Goal: Transaction & Acquisition: Book appointment/travel/reservation

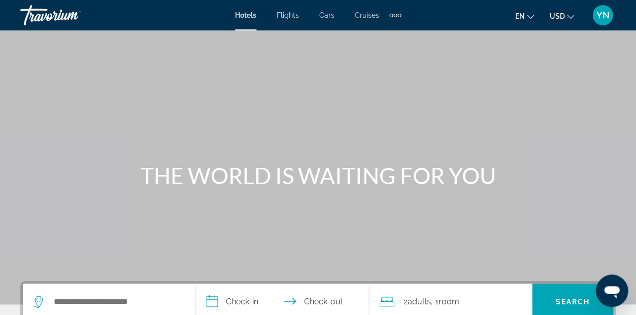
click at [158, 290] on div "Search widget" at bounding box center [109, 302] width 152 height 37
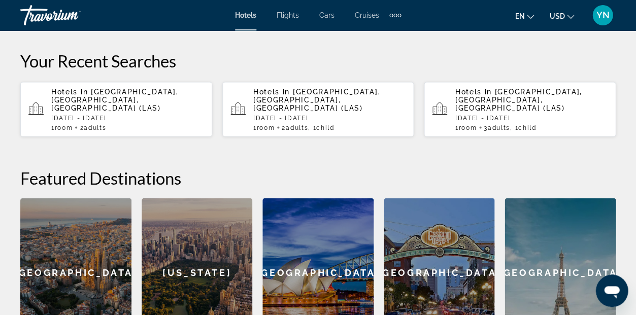
scroll to position [298, 0]
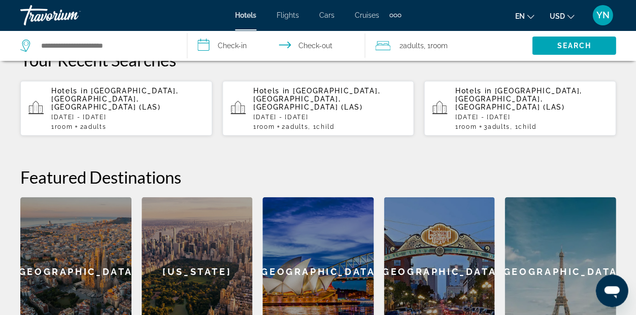
click at [125, 113] on p "[DATE] - [DATE]" at bounding box center [127, 116] width 153 height 7
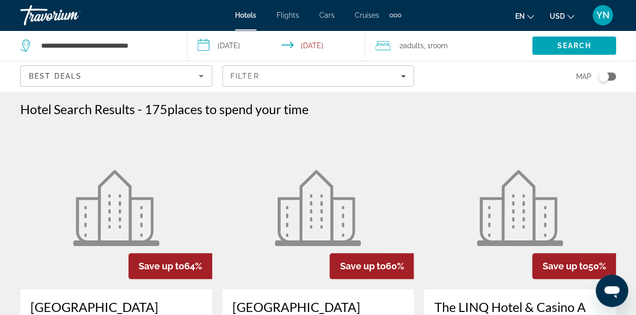
click at [381, 46] on icon "Travelers: 2 adults, 0 children" at bounding box center [382, 46] width 15 height 12
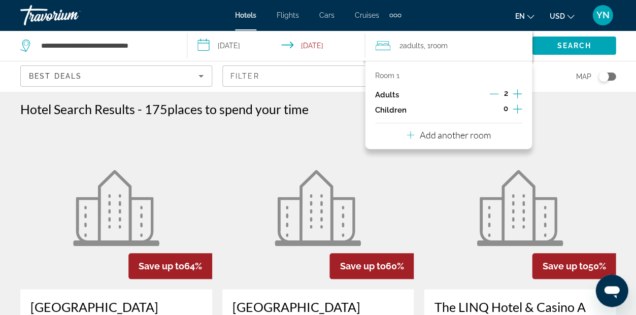
click at [463, 141] on p "Add another room" at bounding box center [454, 134] width 71 height 11
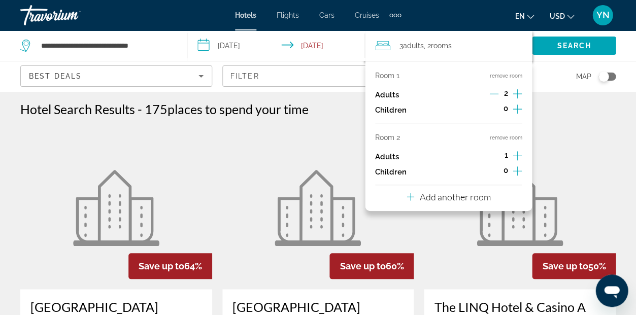
click at [518, 159] on icon "Increment adults" at bounding box center [516, 155] width 9 height 9
click at [516, 173] on icon "Increment children" at bounding box center [516, 171] width 9 height 12
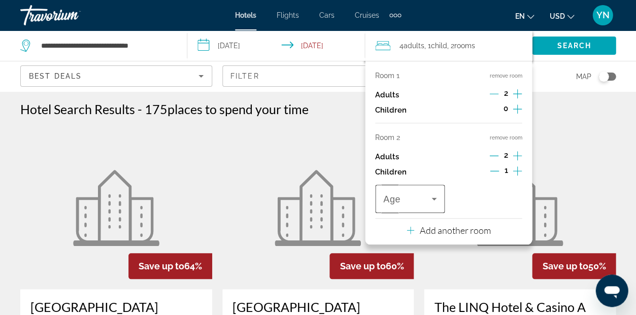
click at [398, 203] on span "Age" at bounding box center [391, 199] width 17 height 10
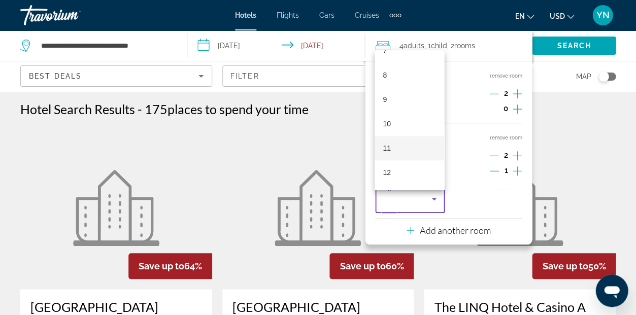
scroll to position [187, 0]
click at [402, 171] on mat-option "12" at bounding box center [409, 172] width 70 height 24
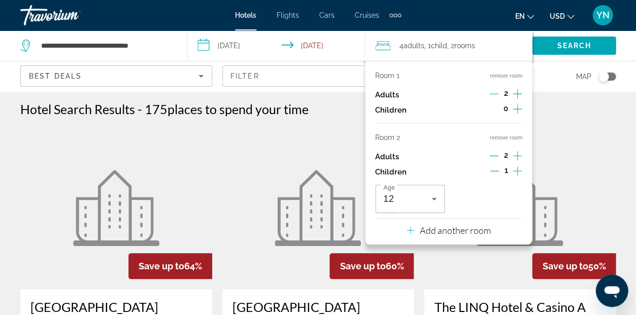
click at [517, 108] on icon "Increment children" at bounding box center [516, 109] width 9 height 9
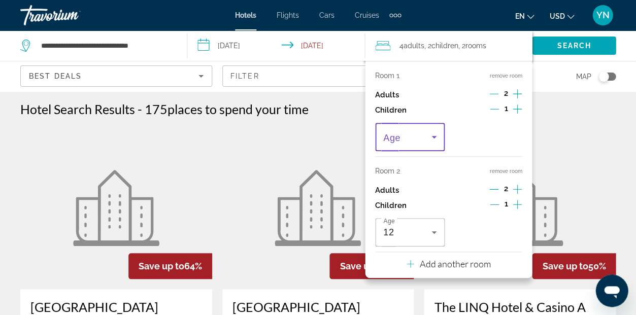
click at [426, 143] on div "Travelers: 4 adults, 2 children" at bounding box center [409, 137] width 53 height 12
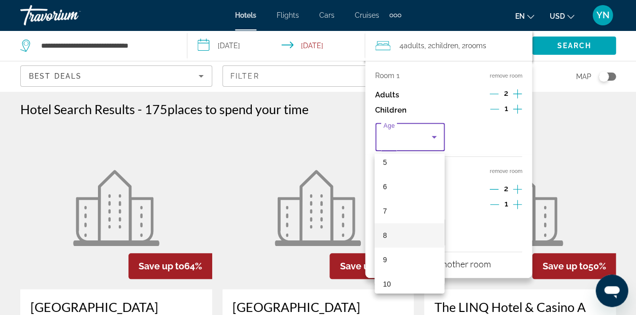
scroll to position [131, 0]
click at [393, 250] on mat-option "9" at bounding box center [409, 258] width 70 height 24
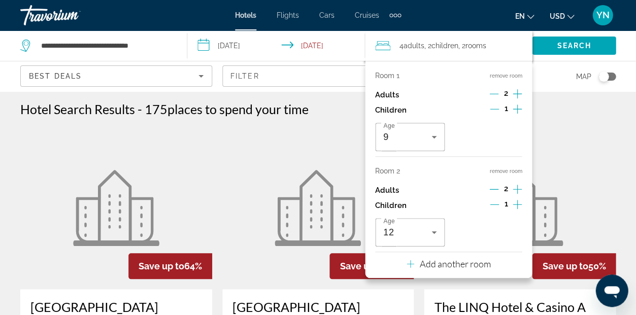
click at [570, 161] on figure "Main content" at bounding box center [520, 208] width 192 height 162
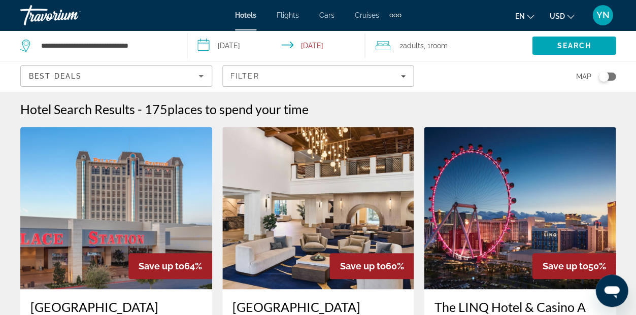
click at [383, 42] on icon "Travelers: 2 adults, 0 children" at bounding box center [382, 46] width 15 height 12
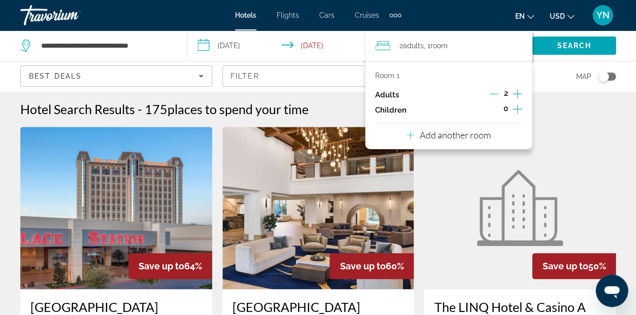
click at [446, 140] on p "Add another room" at bounding box center [454, 134] width 71 height 11
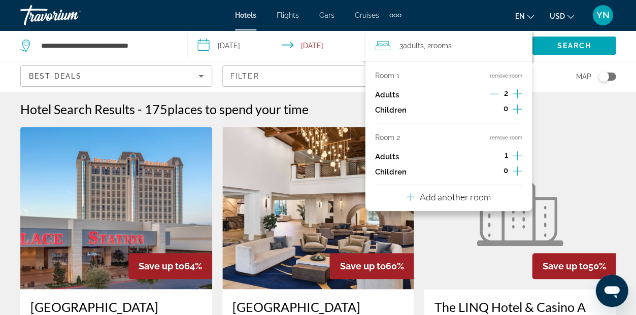
click at [518, 155] on icon "Increment adults" at bounding box center [516, 156] width 9 height 12
click at [514, 173] on icon "Increment children" at bounding box center [516, 171] width 9 height 12
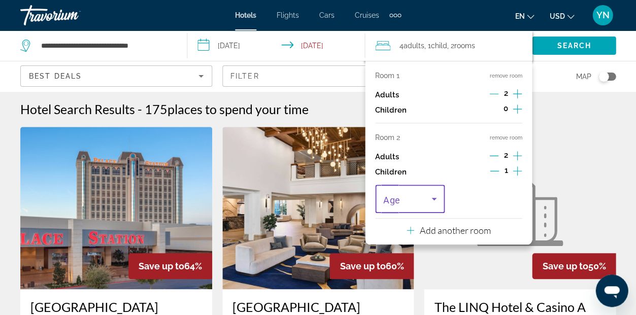
click at [426, 205] on span "Travelers: 4 adults, 1 child" at bounding box center [407, 199] width 48 height 12
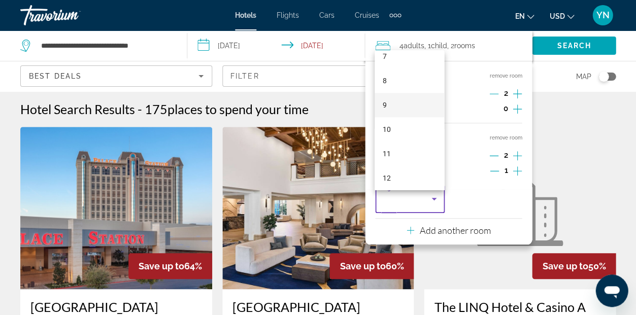
scroll to position [181, 0]
click at [405, 177] on mat-option "12" at bounding box center [409, 177] width 70 height 24
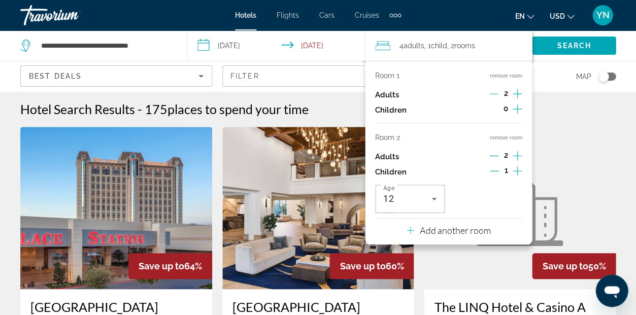
click at [512, 111] on icon "Increment children" at bounding box center [516, 109] width 9 height 9
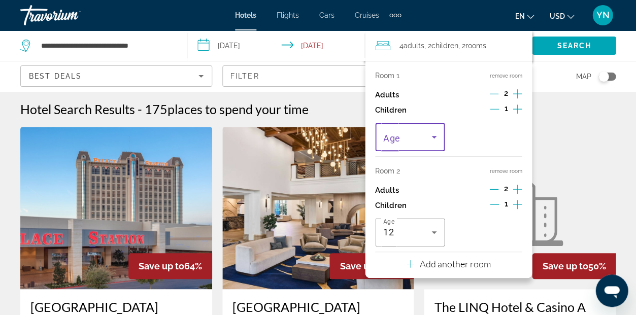
click at [429, 140] on icon "Travelers: 4 adults, 2 children" at bounding box center [434, 137] width 12 height 12
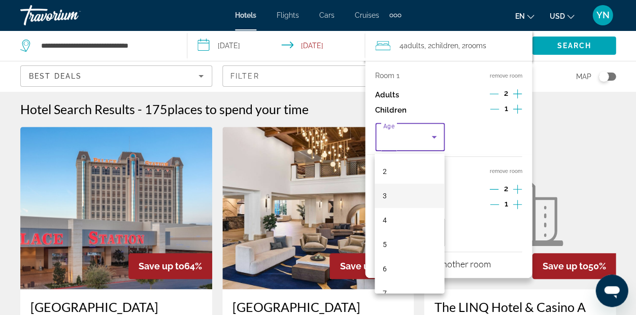
scroll to position [112, 0]
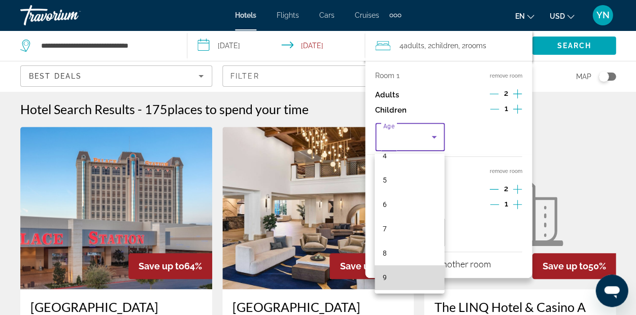
click at [397, 274] on mat-option "9" at bounding box center [409, 277] width 70 height 24
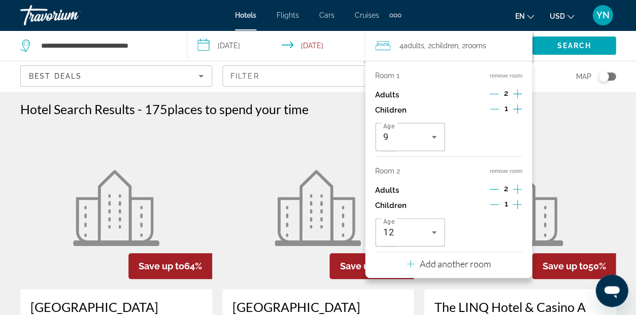
scroll to position [0, 0]
click at [507, 45] on div "4 Adult Adults , 2 Child Children , 2 Room rooms" at bounding box center [453, 46] width 157 height 14
click at [525, 43] on div "4 Adult Adults , 2 Child Children , 2 Room rooms" at bounding box center [453, 46] width 157 height 14
click at [559, 42] on span "Search" at bounding box center [574, 46] width 35 height 8
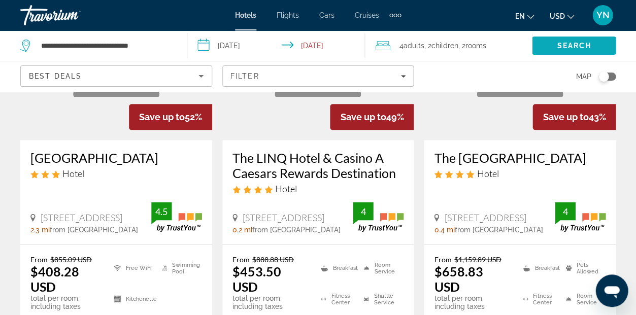
scroll to position [173, 0]
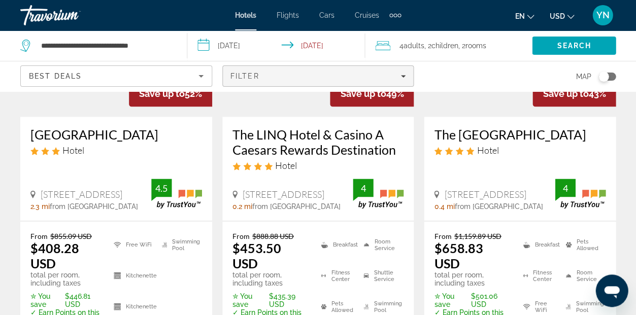
click at [404, 76] on icon "Filters" at bounding box center [403, 76] width 5 height 3
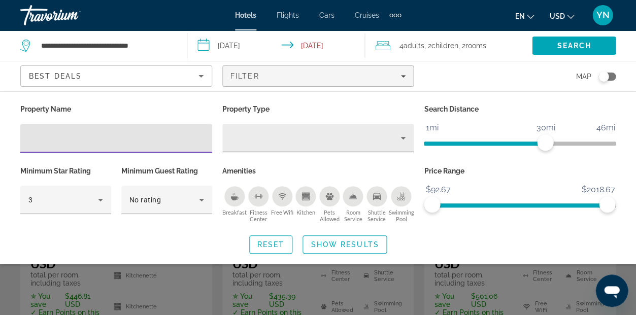
click at [329, 142] on div "Property type" at bounding box center [315, 138] width 170 height 12
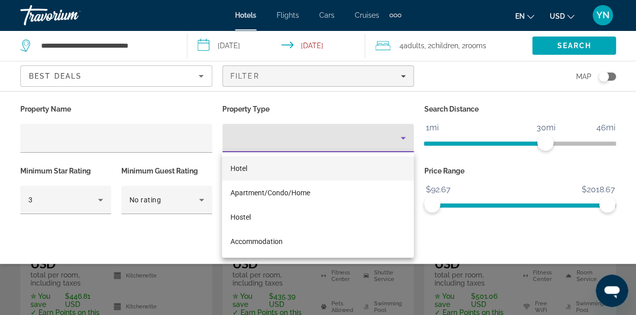
click at [325, 139] on div at bounding box center [318, 157] width 636 height 315
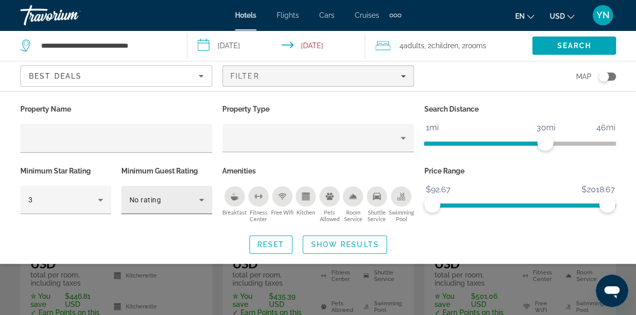
click at [184, 196] on div "No rating" at bounding box center [164, 200] width 70 height 12
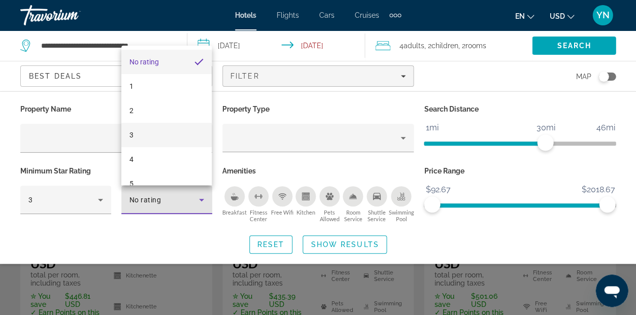
click at [178, 135] on mat-option "3" at bounding box center [166, 135] width 91 height 24
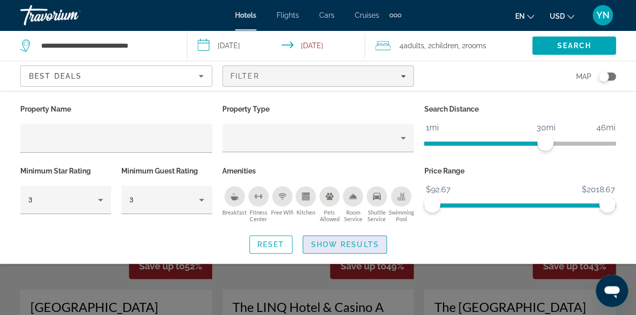
click at [348, 242] on span "Show Results" at bounding box center [345, 244] width 68 height 8
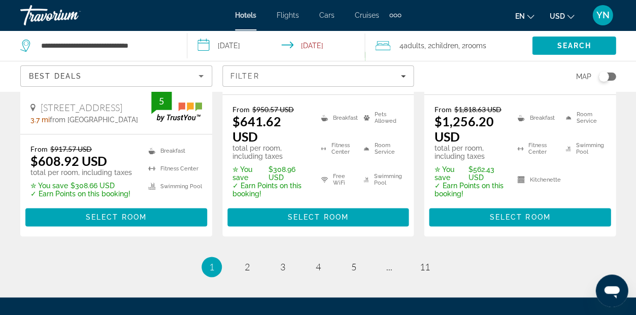
scroll to position [1647, 0]
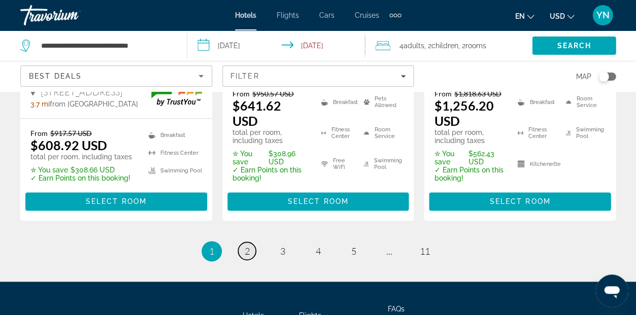
click at [247, 246] on span "2" at bounding box center [247, 251] width 5 height 11
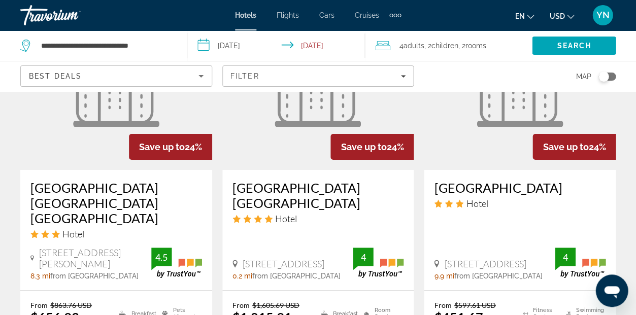
scroll to position [1364, 0]
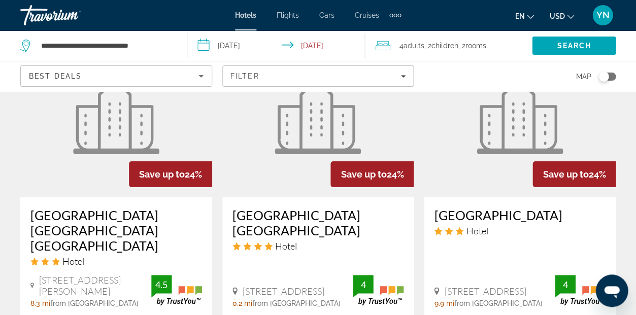
click at [265, 180] on figure "Main content" at bounding box center [318, 116] width 192 height 162
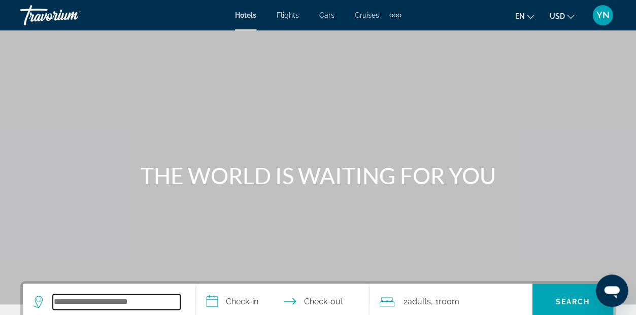
click at [61, 297] on input "Search hotel destination" at bounding box center [116, 301] width 127 height 15
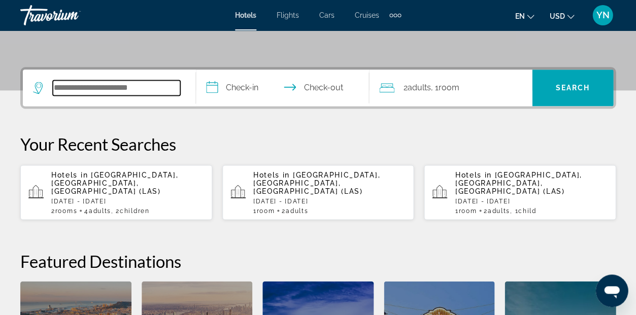
scroll to position [248, 0]
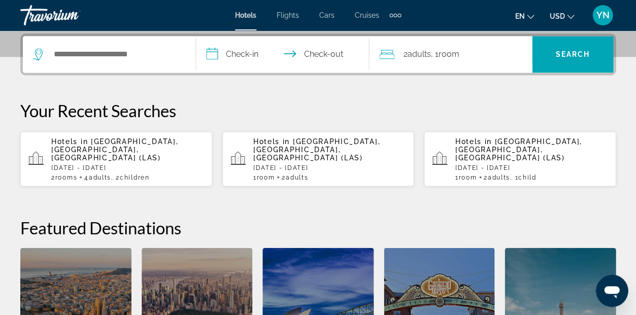
click at [114, 164] on p "[DATE] - [DATE]" at bounding box center [127, 167] width 153 height 7
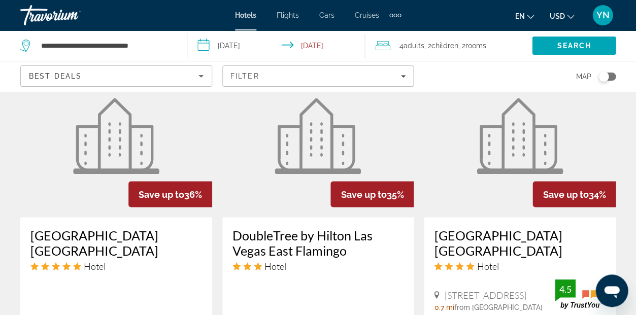
scroll to position [957, 0]
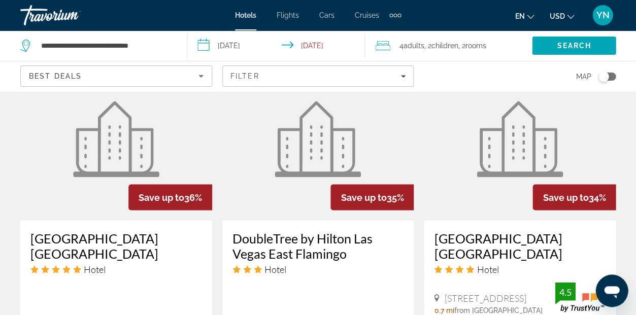
click at [101, 136] on img "Main content" at bounding box center [116, 139] width 86 height 76
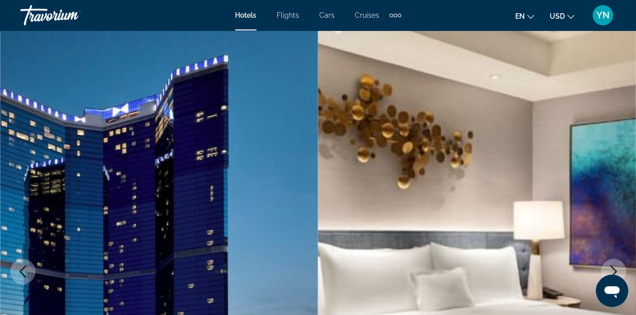
click at [249, 191] on img "Main content" at bounding box center [159, 271] width 318 height 482
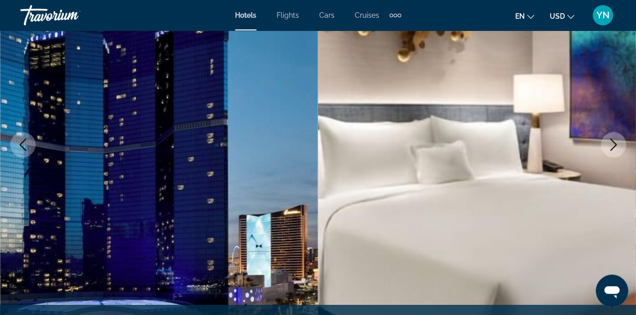
scroll to position [126, 0]
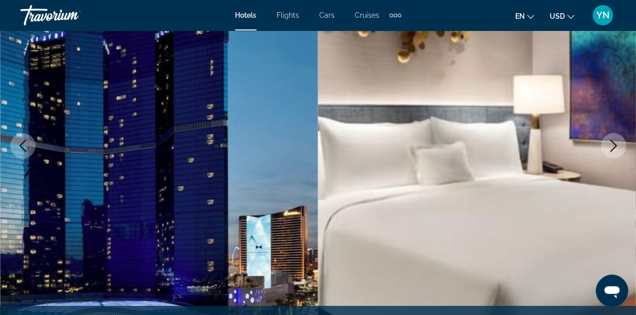
click at [263, 182] on img "Main content" at bounding box center [159, 146] width 318 height 482
click at [264, 182] on img "Main content" at bounding box center [159, 146] width 318 height 482
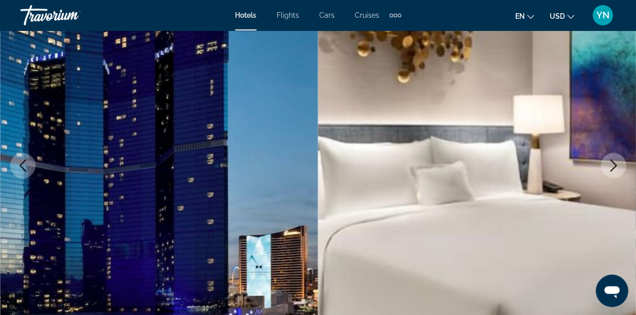
scroll to position [104, 0]
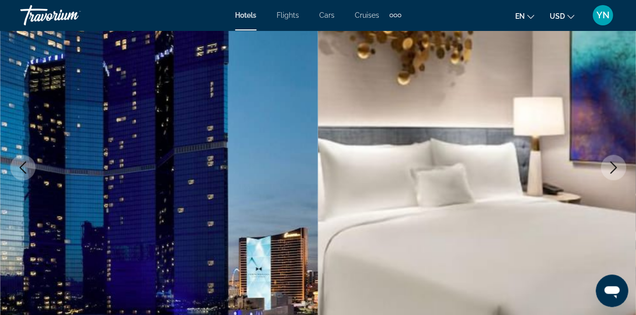
click at [613, 169] on icon "Next image" at bounding box center [613, 167] width 7 height 12
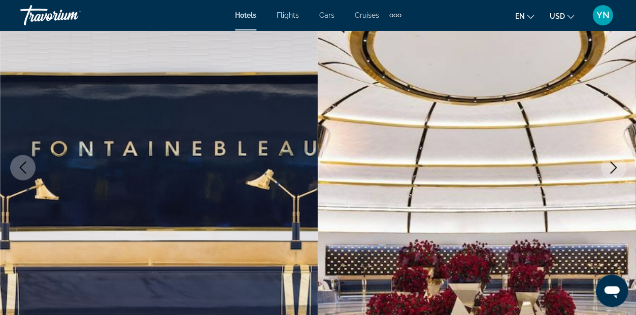
click at [612, 166] on icon "Next image" at bounding box center [613, 167] width 12 height 12
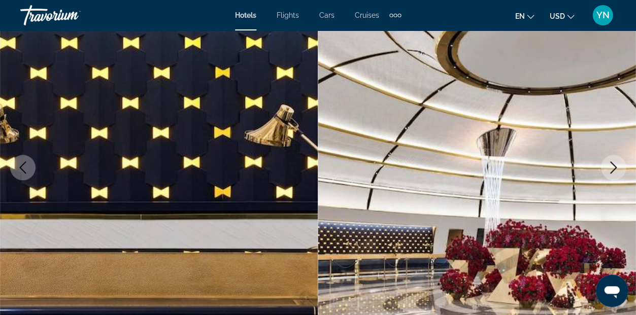
click at [612, 167] on icon "Next image" at bounding box center [613, 167] width 12 height 12
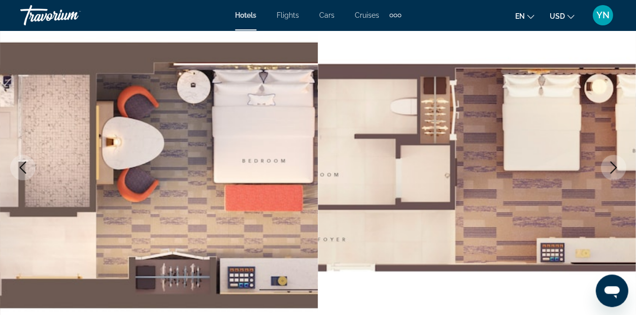
click at [612, 167] on icon "Next image" at bounding box center [613, 167] width 12 height 12
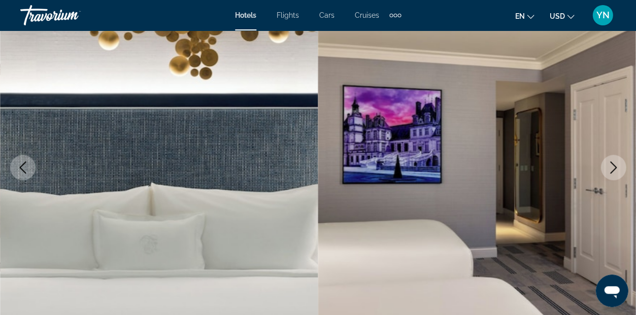
click at [612, 167] on icon "Next image" at bounding box center [613, 167] width 12 height 12
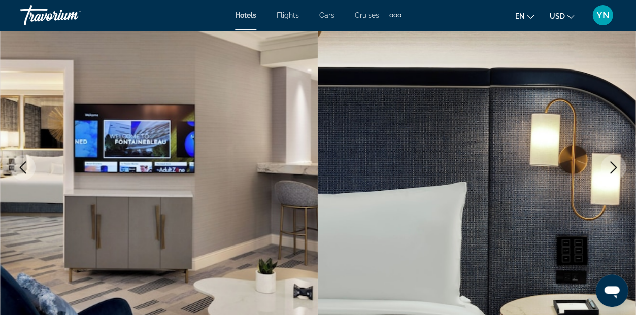
click at [612, 167] on icon "Next image" at bounding box center [613, 167] width 12 height 12
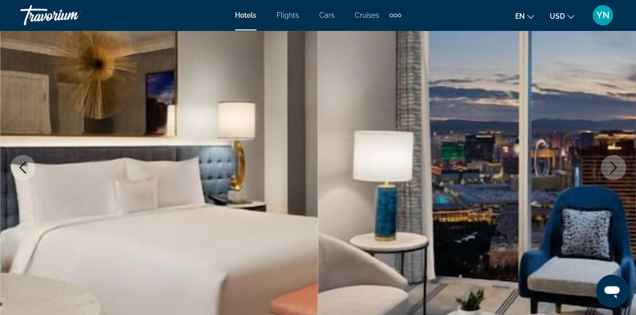
click at [612, 167] on icon "Next image" at bounding box center [613, 167] width 12 height 12
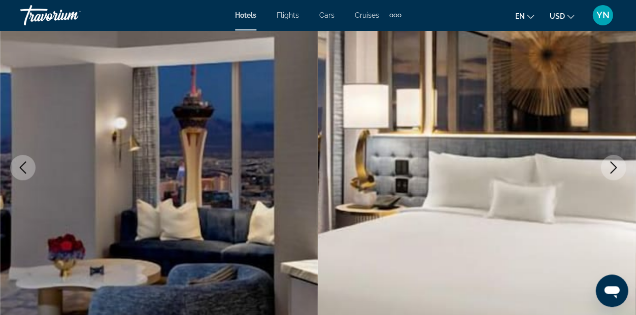
click at [612, 167] on icon "Next image" at bounding box center [613, 167] width 12 height 12
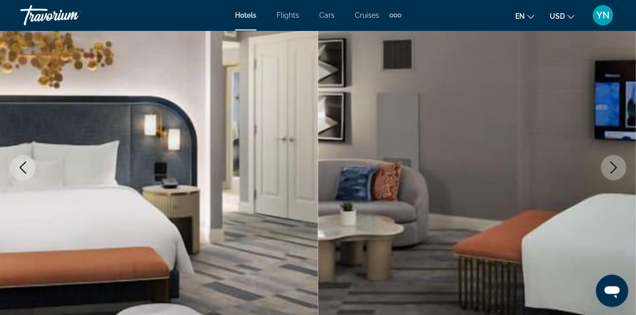
click at [612, 167] on icon "Next image" at bounding box center [613, 167] width 12 height 12
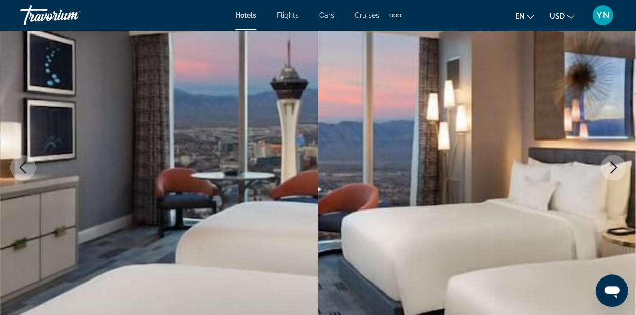
click at [612, 167] on icon "Next image" at bounding box center [613, 167] width 12 height 12
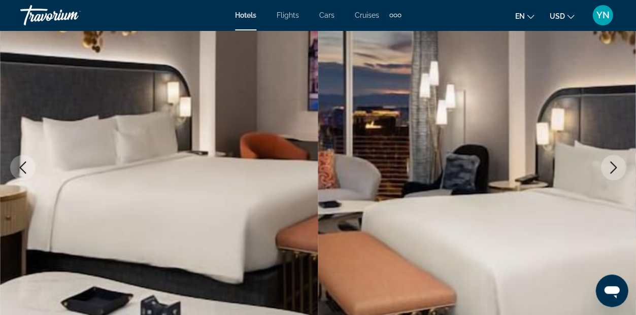
click at [612, 167] on icon "Next image" at bounding box center [613, 167] width 12 height 12
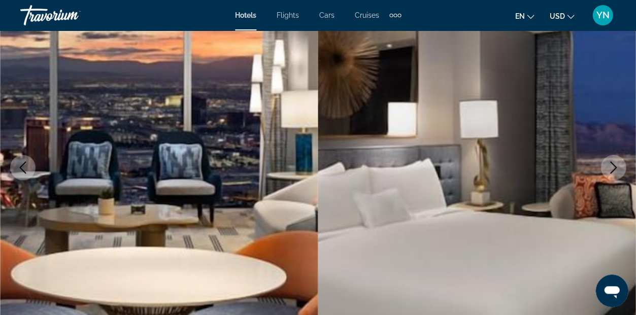
click at [612, 167] on icon "Next image" at bounding box center [613, 167] width 12 height 12
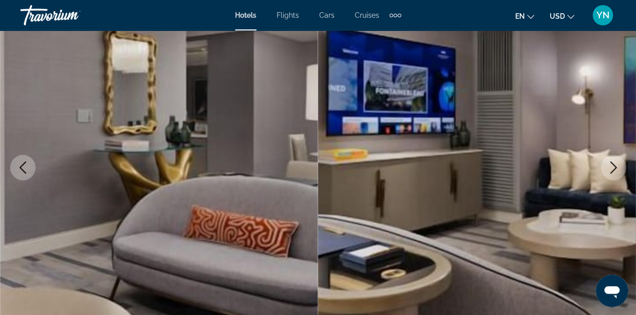
click at [612, 167] on icon "Next image" at bounding box center [613, 167] width 12 height 12
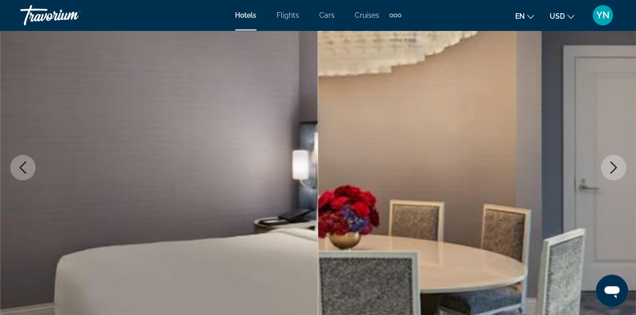
click at [612, 167] on icon "Next image" at bounding box center [613, 167] width 12 height 12
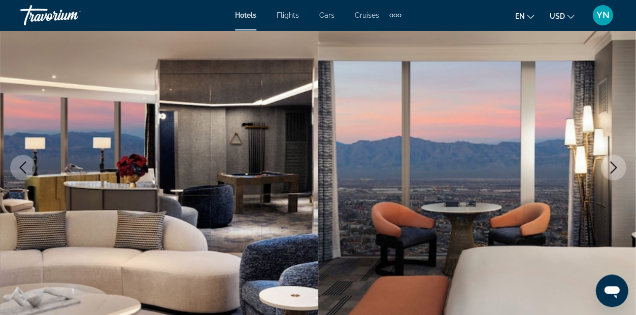
click at [611, 166] on icon "Next image" at bounding box center [613, 167] width 12 height 12
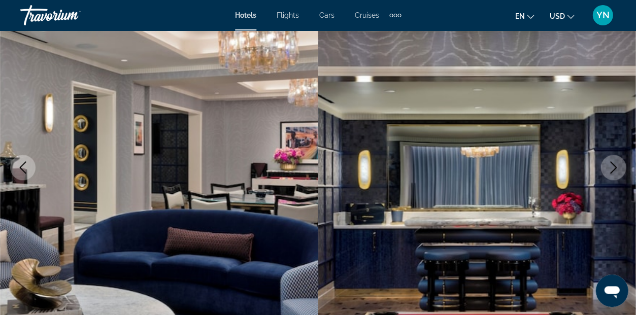
click at [612, 166] on icon "Next image" at bounding box center [613, 167] width 12 height 12
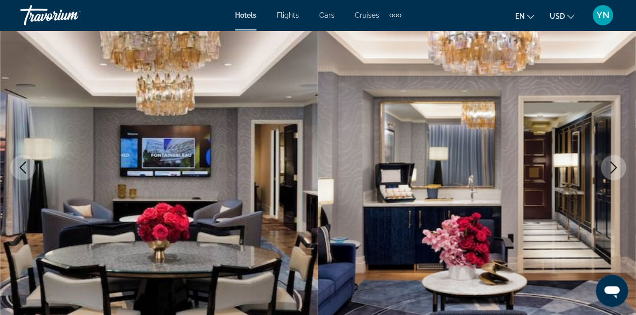
click at [612, 166] on icon "Next image" at bounding box center [613, 167] width 12 height 12
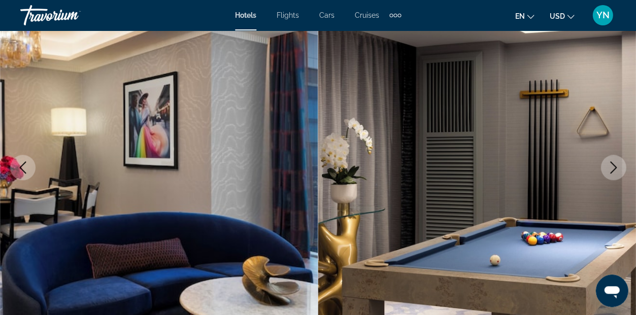
click at [612, 166] on icon "Next image" at bounding box center [613, 167] width 12 height 12
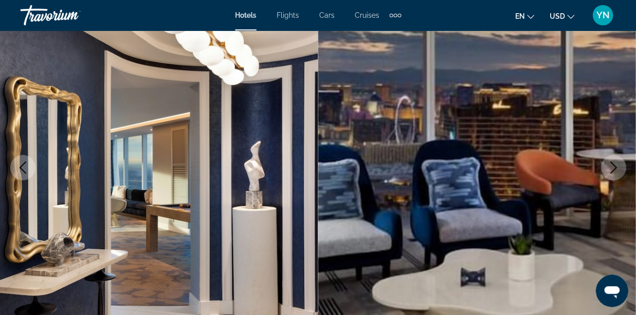
click at [612, 167] on icon "Next image" at bounding box center [613, 167] width 12 height 12
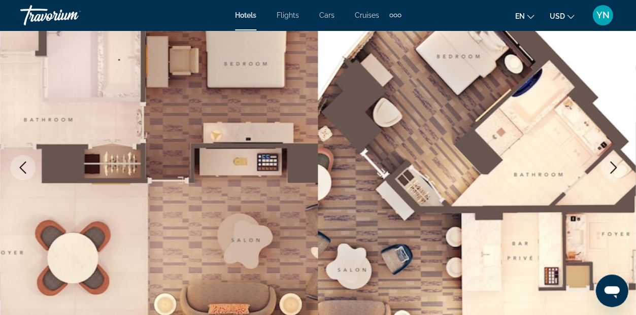
click at [612, 167] on icon "Next image" at bounding box center [613, 167] width 12 height 12
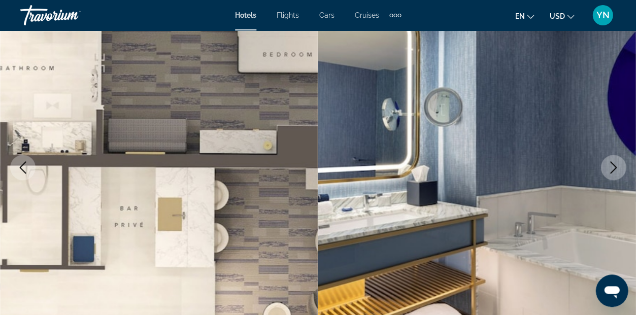
click at [612, 167] on icon "Next image" at bounding box center [613, 167] width 12 height 12
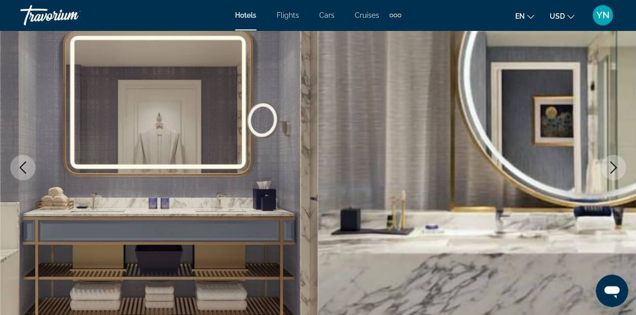
click at [612, 167] on icon "Next image" at bounding box center [613, 167] width 12 height 12
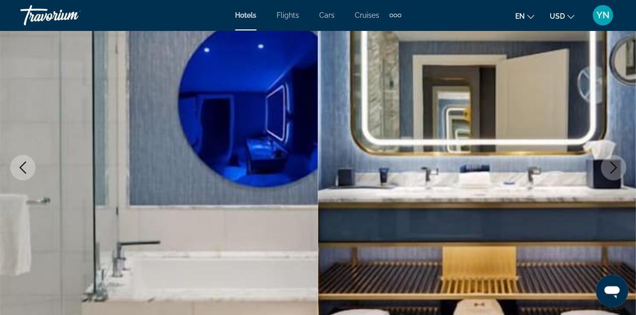
click at [612, 167] on icon "Next image" at bounding box center [613, 167] width 12 height 12
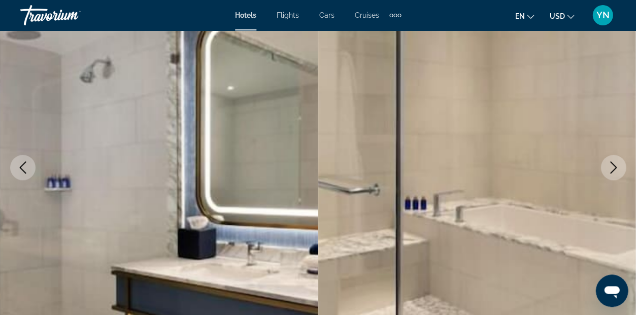
click at [612, 167] on icon "Next image" at bounding box center [613, 167] width 12 height 12
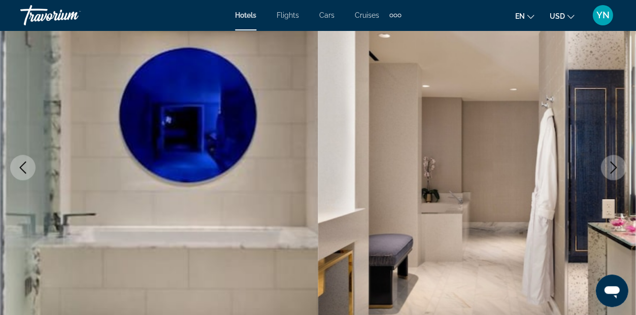
click at [612, 167] on icon "Next image" at bounding box center [613, 167] width 12 height 12
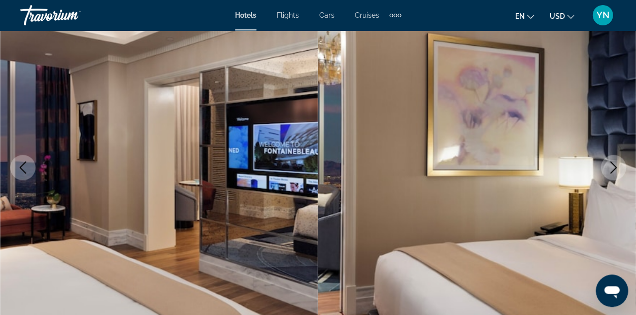
click at [612, 167] on icon "Next image" at bounding box center [613, 167] width 12 height 12
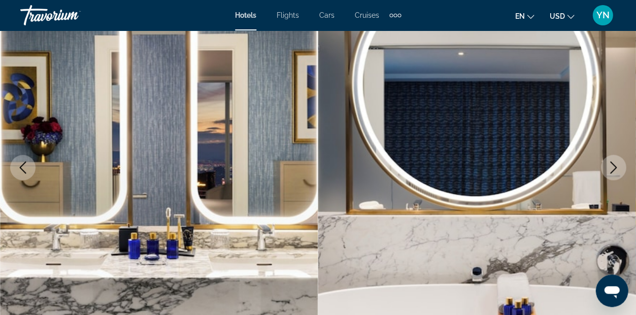
click at [612, 167] on icon "Next image" at bounding box center [613, 167] width 12 height 12
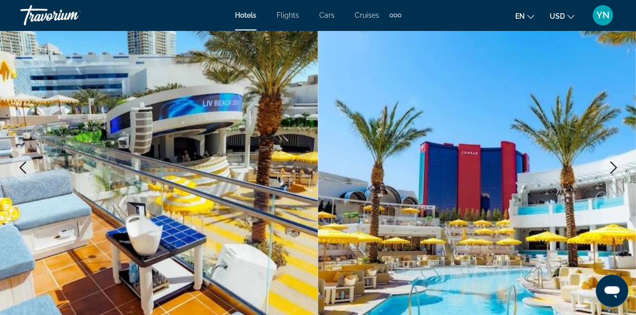
click at [612, 167] on icon "Next image" at bounding box center [613, 167] width 12 height 12
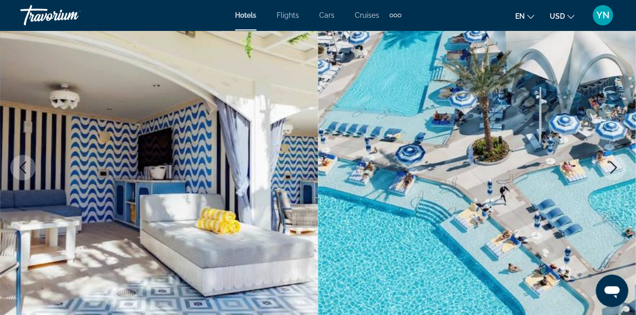
click at [612, 167] on icon "Next image" at bounding box center [613, 167] width 12 height 12
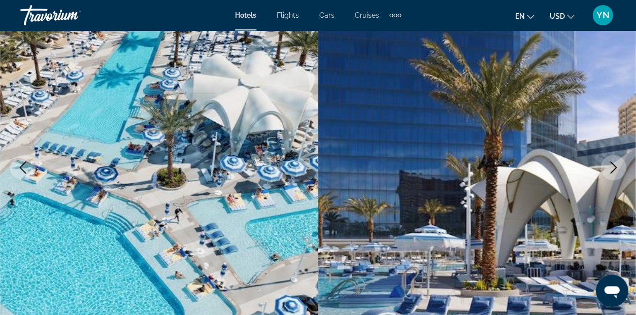
click at [612, 167] on icon "Next image" at bounding box center [613, 167] width 12 height 12
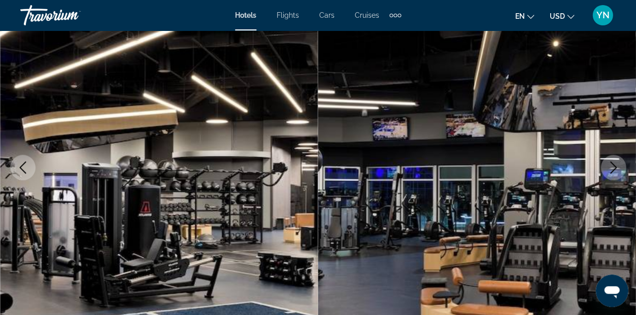
click at [612, 167] on icon "Next image" at bounding box center [613, 167] width 12 height 12
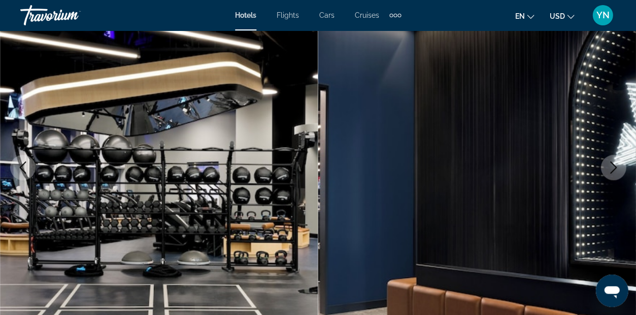
click at [612, 167] on icon "Next image" at bounding box center [613, 167] width 12 height 12
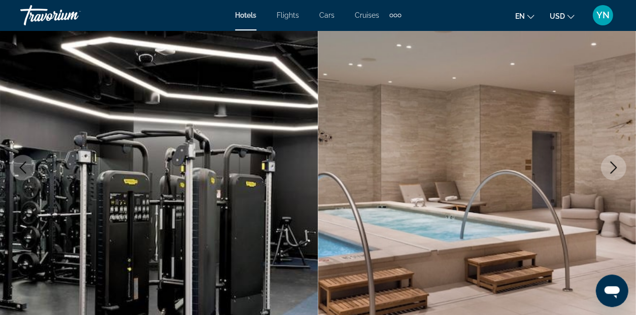
click at [612, 167] on icon "Next image" at bounding box center [613, 167] width 12 height 12
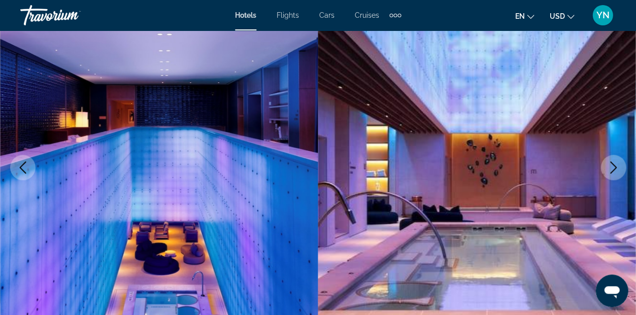
click at [612, 167] on icon "Next image" at bounding box center [613, 167] width 12 height 12
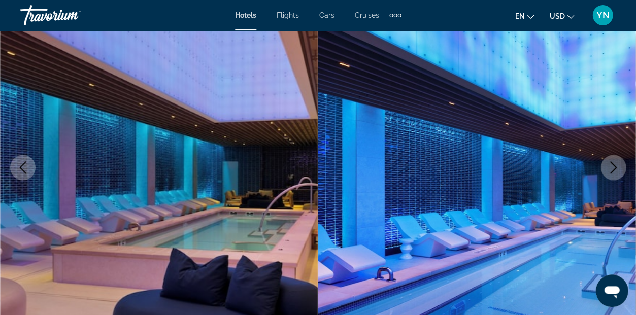
click at [612, 167] on icon "Next image" at bounding box center [613, 167] width 12 height 12
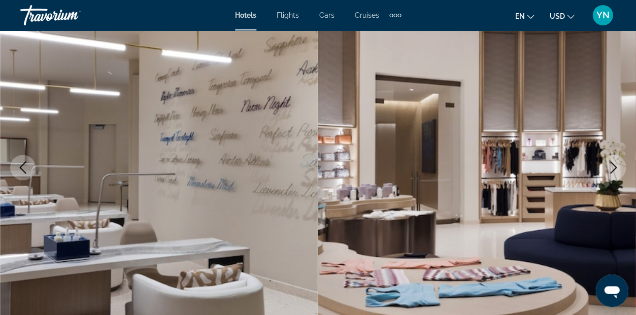
click at [612, 167] on icon "Next image" at bounding box center [613, 167] width 12 height 12
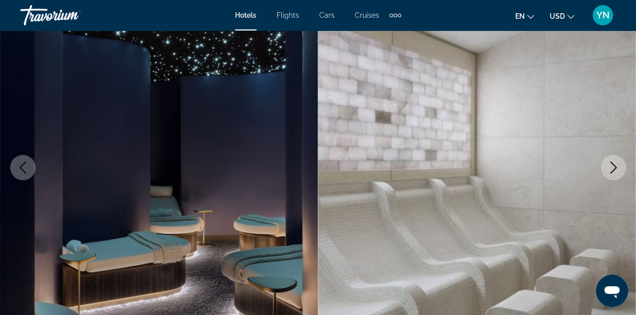
click at [612, 167] on icon "Next image" at bounding box center [613, 167] width 12 height 12
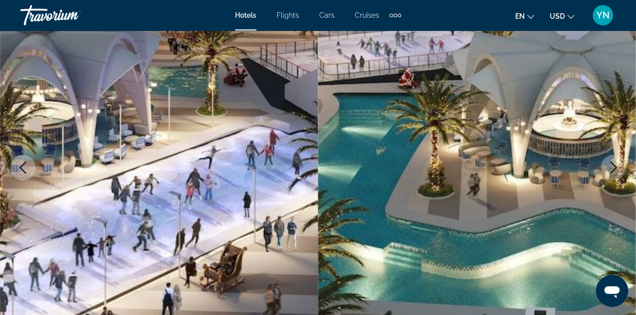
click at [612, 167] on icon "Next image" at bounding box center [613, 167] width 12 height 12
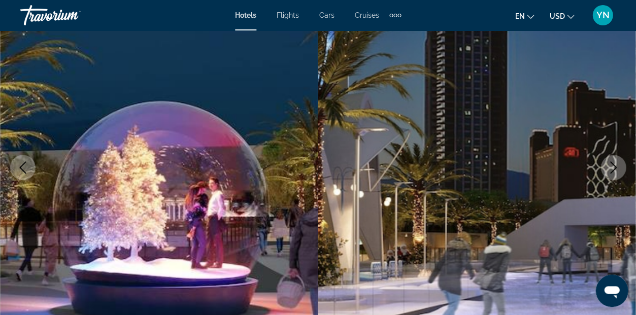
click at [612, 167] on icon "Next image" at bounding box center [613, 167] width 12 height 12
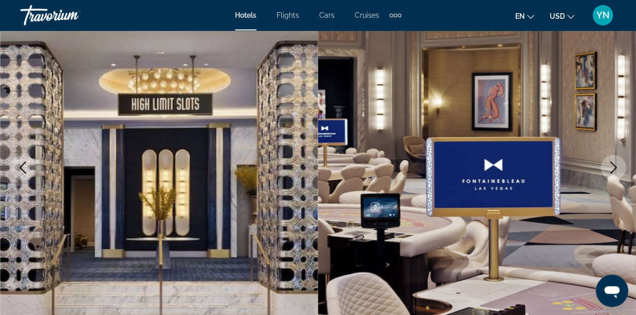
click at [612, 167] on icon "Next image" at bounding box center [613, 167] width 12 height 12
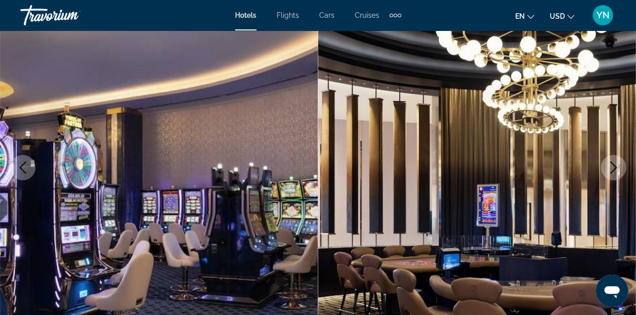
click at [612, 167] on icon "Next image" at bounding box center [613, 167] width 12 height 12
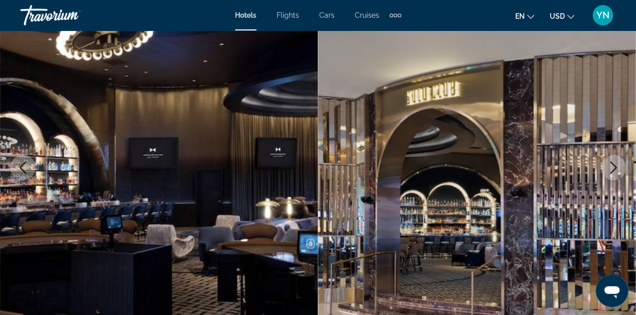
click at [612, 167] on icon "Next image" at bounding box center [613, 167] width 12 height 12
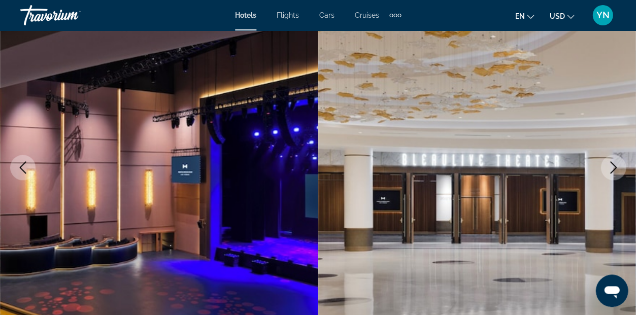
click at [612, 167] on icon "Next image" at bounding box center [613, 167] width 12 height 12
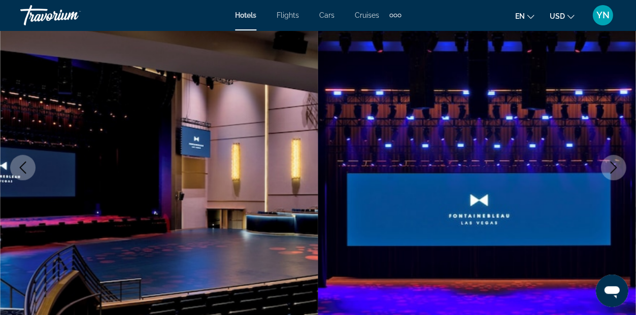
click at [612, 167] on icon "Next image" at bounding box center [613, 167] width 12 height 12
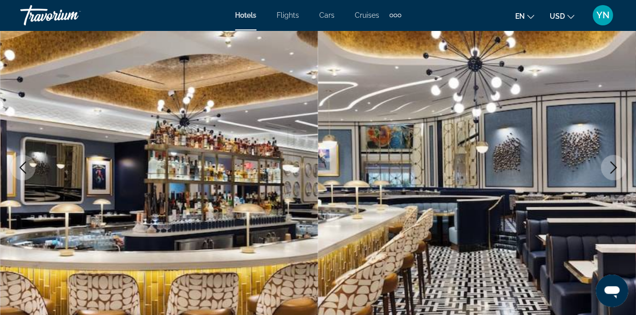
click at [612, 167] on icon "Next image" at bounding box center [613, 167] width 12 height 12
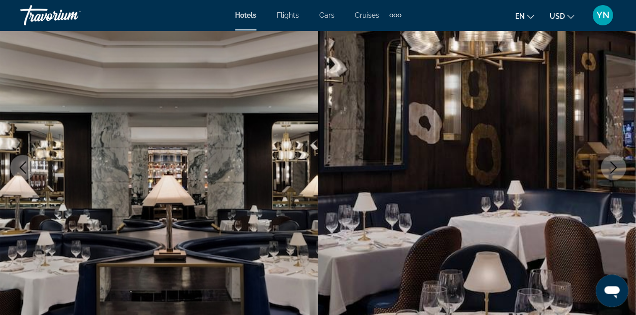
click at [612, 167] on icon "Next image" at bounding box center [613, 167] width 12 height 12
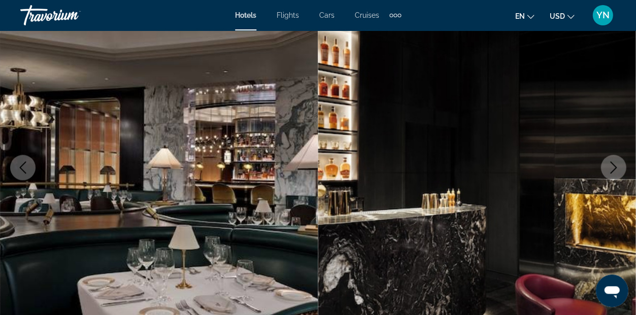
click at [612, 167] on icon "Next image" at bounding box center [613, 167] width 12 height 12
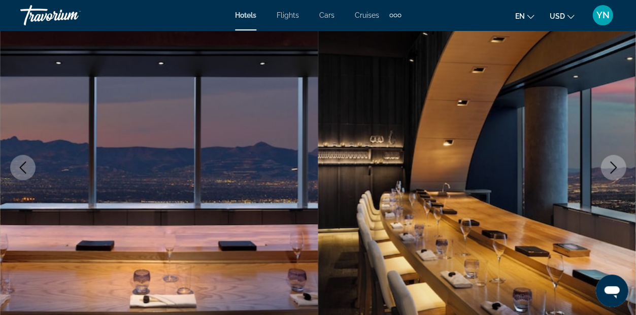
click at [612, 167] on icon "Next image" at bounding box center [613, 167] width 12 height 12
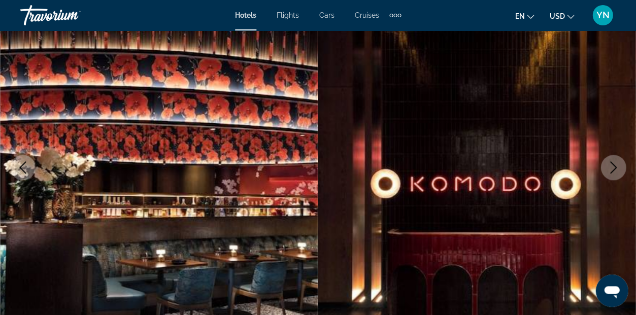
click at [612, 167] on icon "Next image" at bounding box center [613, 167] width 12 height 12
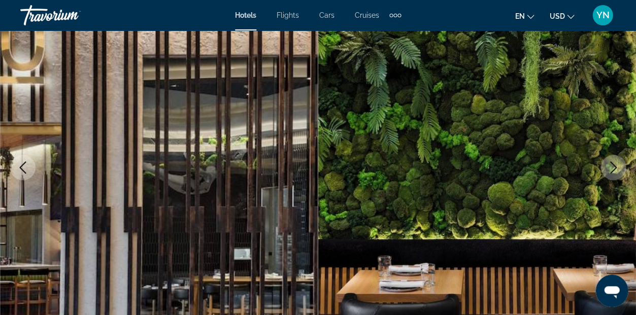
click at [612, 167] on icon "Next image" at bounding box center [613, 167] width 12 height 12
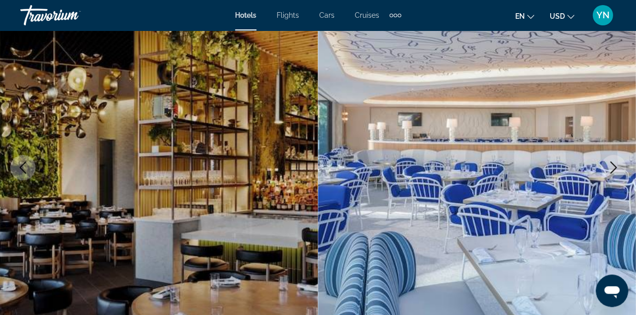
click at [612, 167] on icon "Next image" at bounding box center [613, 167] width 12 height 12
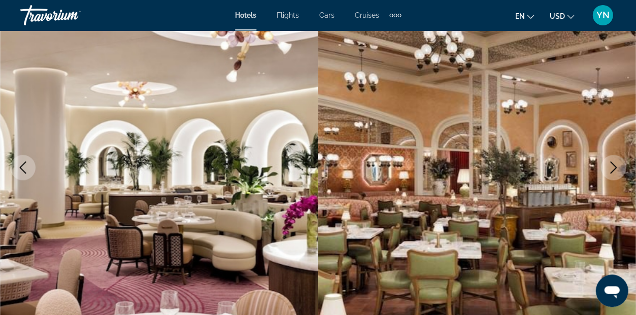
click at [612, 167] on icon "Next image" at bounding box center [613, 167] width 12 height 12
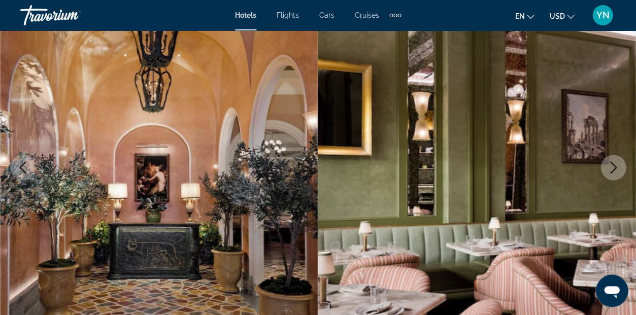
click at [612, 167] on icon "Next image" at bounding box center [613, 167] width 12 height 12
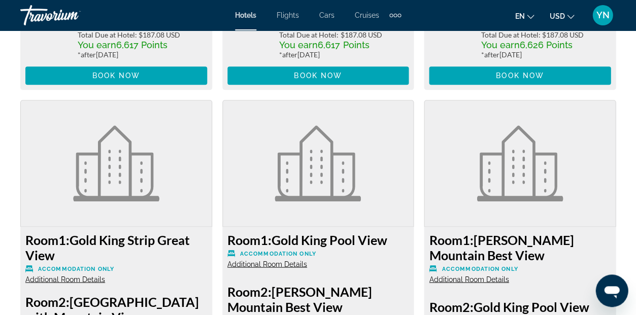
scroll to position [4792, 0]
